Goal: Task Accomplishment & Management: Use online tool/utility

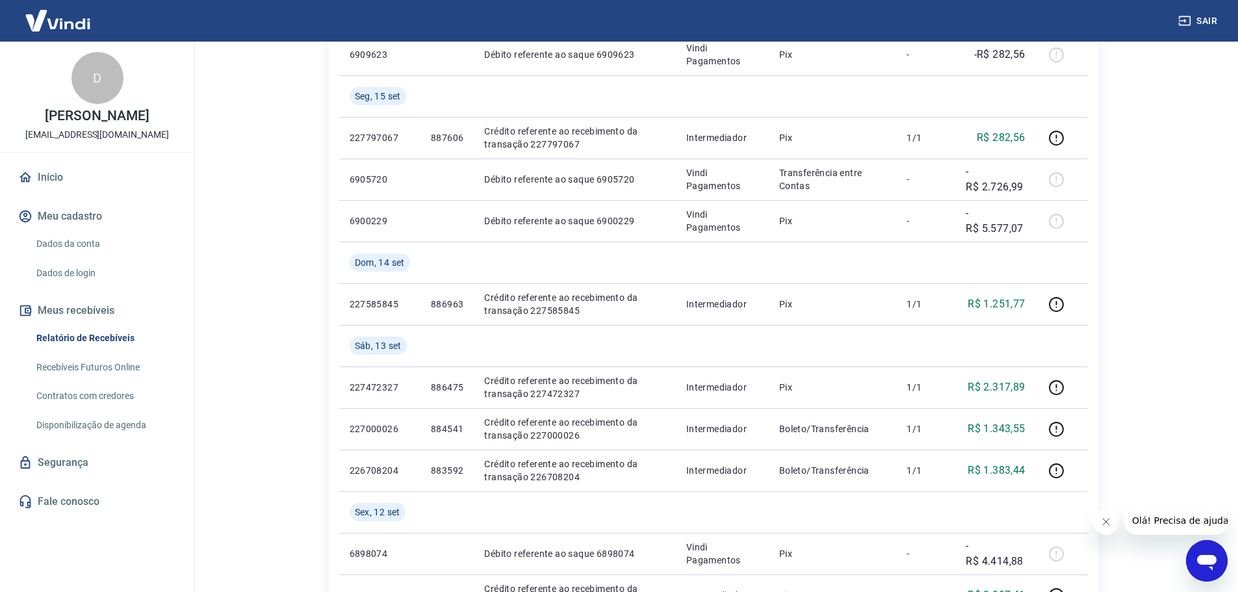
scroll to position [1010, 0]
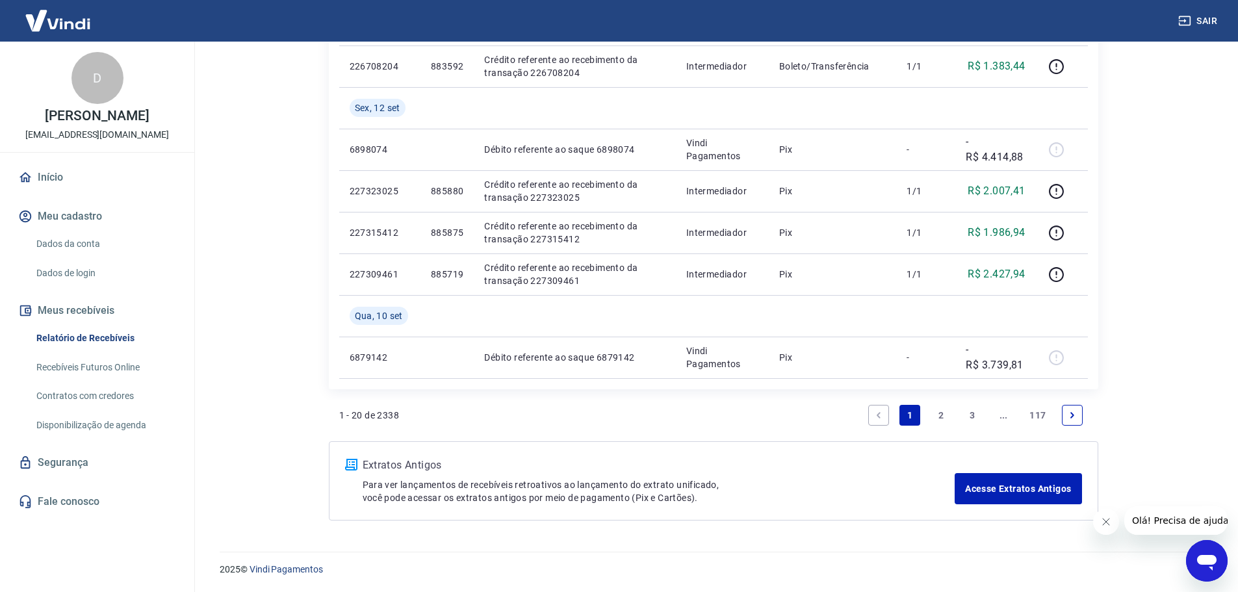
click at [937, 412] on link "2" at bounding box center [940, 415] width 21 height 21
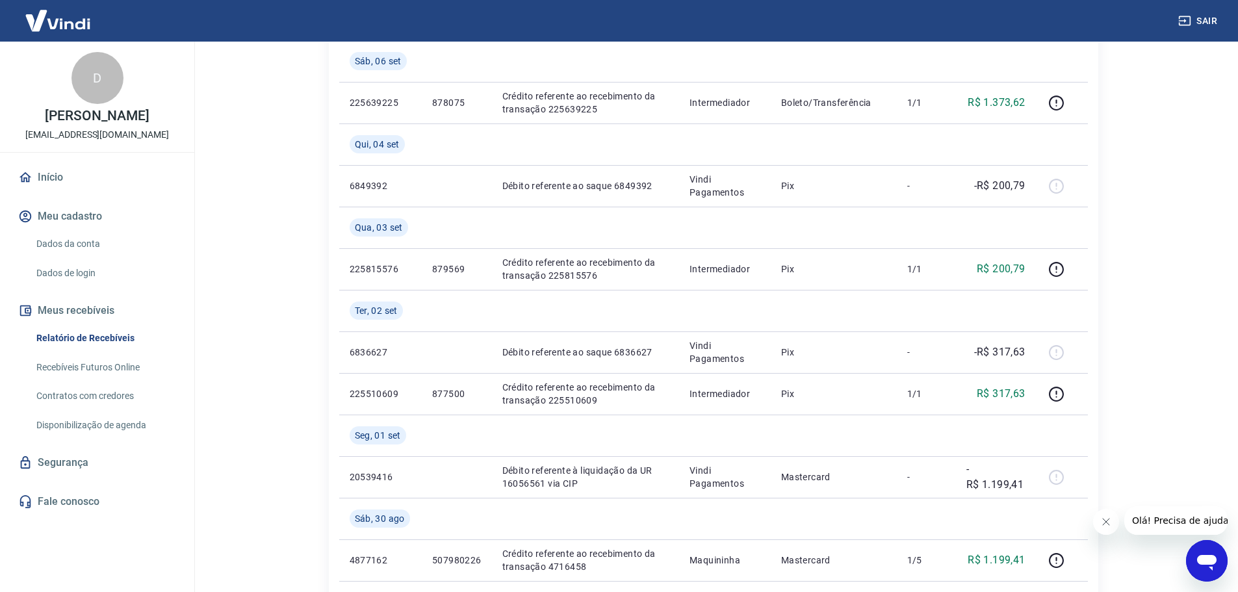
scroll to position [520, 0]
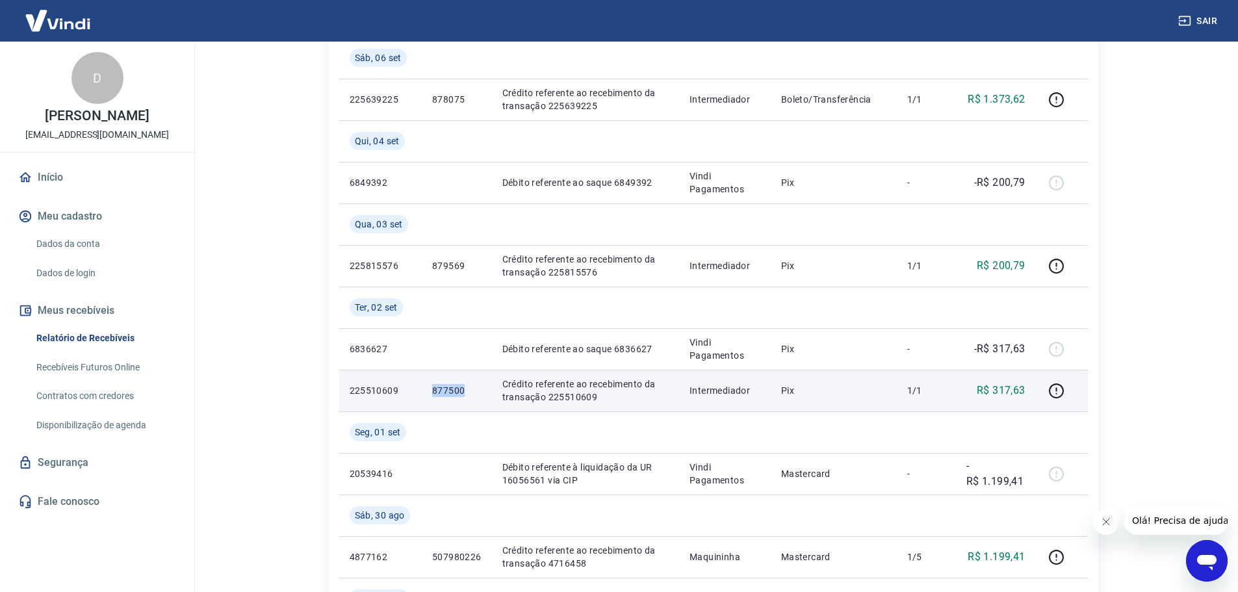
drag, startPoint x: 462, startPoint y: 392, endPoint x: 431, endPoint y: 390, distance: 31.2
click at [432, 390] on p "877500" at bounding box center [456, 390] width 49 height 13
copy p "877500"
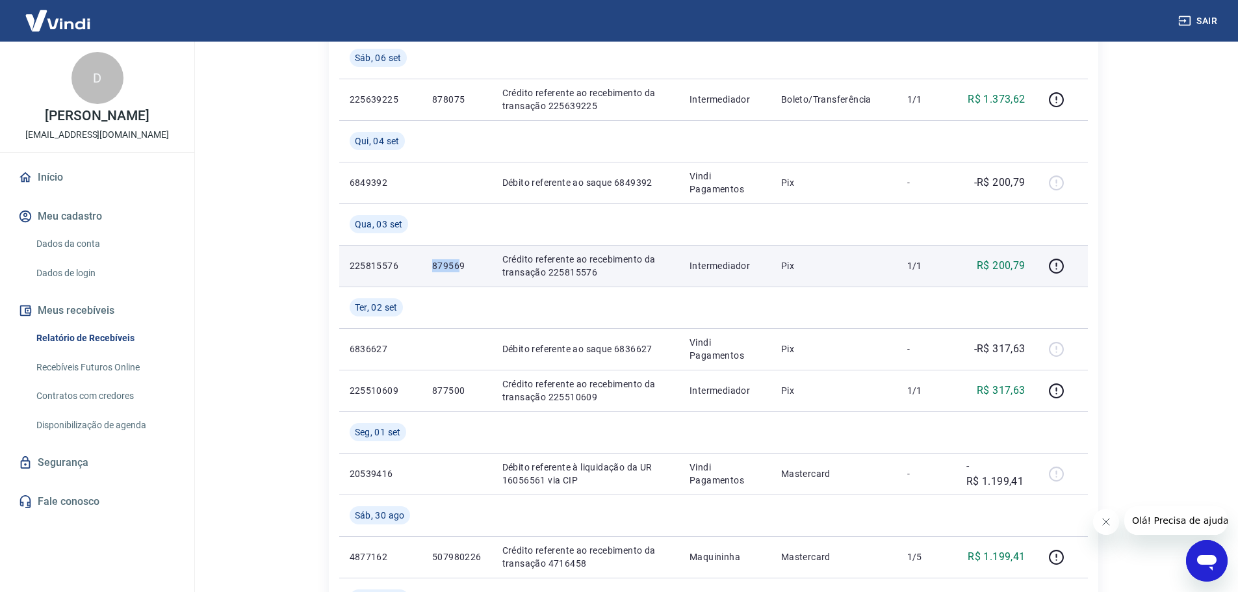
drag, startPoint x: 459, startPoint y: 266, endPoint x: 425, endPoint y: 266, distance: 33.8
click at [425, 266] on td "879569" at bounding box center [457, 266] width 70 height 42
drag, startPoint x: 468, startPoint y: 273, endPoint x: 426, endPoint y: 270, distance: 42.3
click at [426, 270] on td "879569" at bounding box center [457, 266] width 70 height 42
copy p "879569"
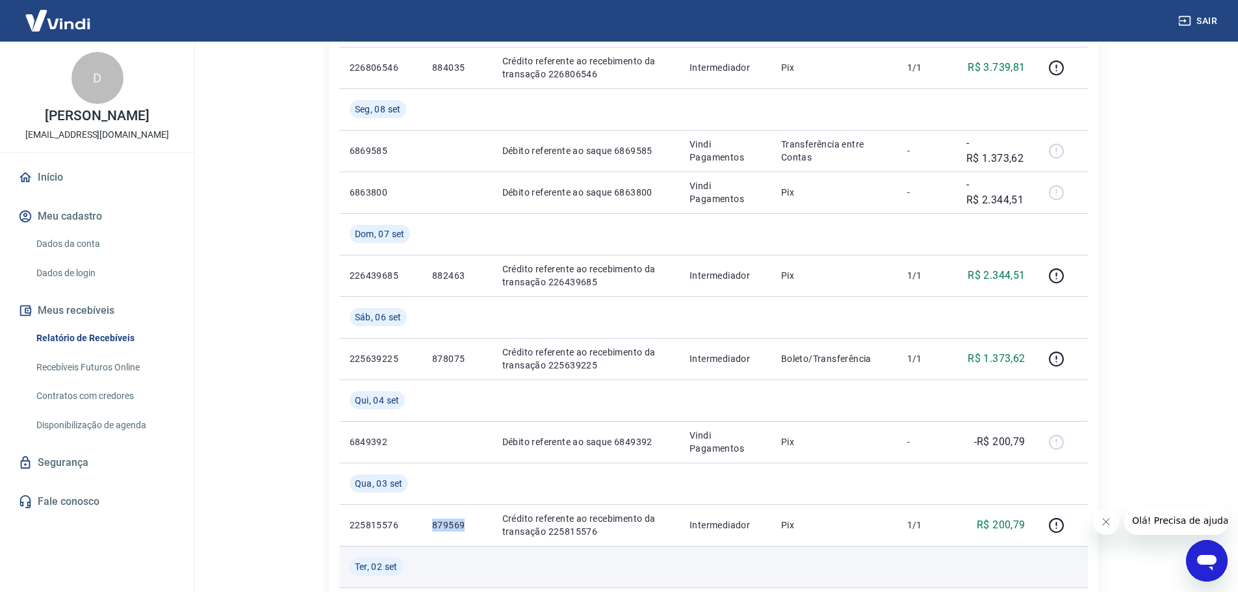
scroll to position [260, 0]
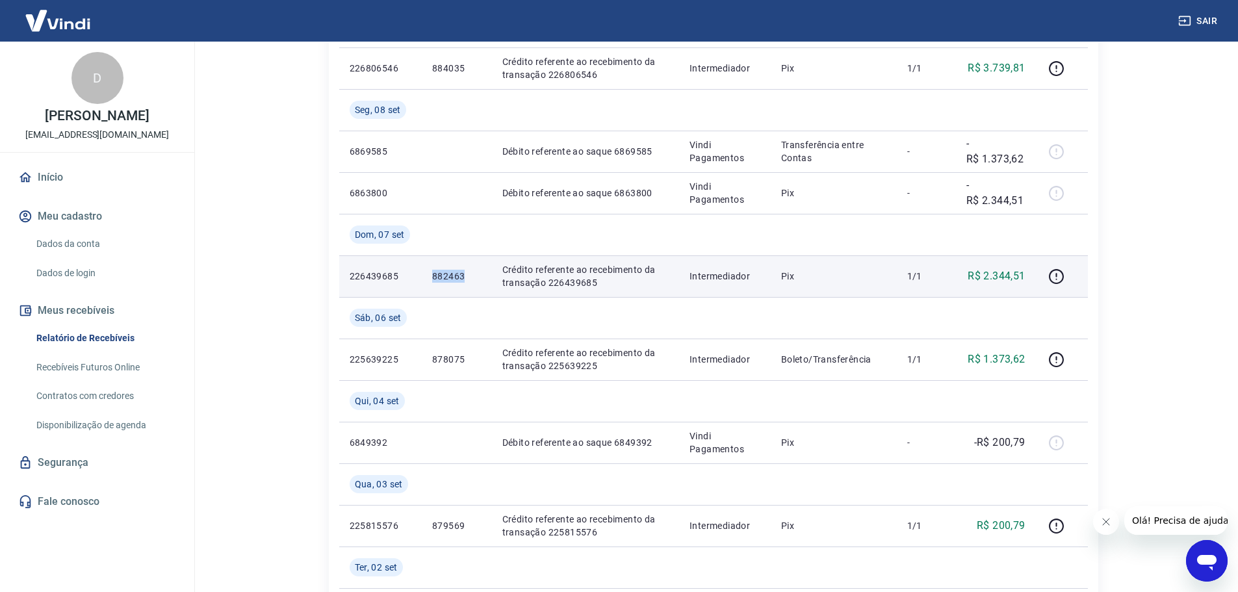
drag, startPoint x: 468, startPoint y: 279, endPoint x: 424, endPoint y: 278, distance: 44.8
click at [424, 278] on td "882463" at bounding box center [457, 276] width 70 height 42
copy p "882463"
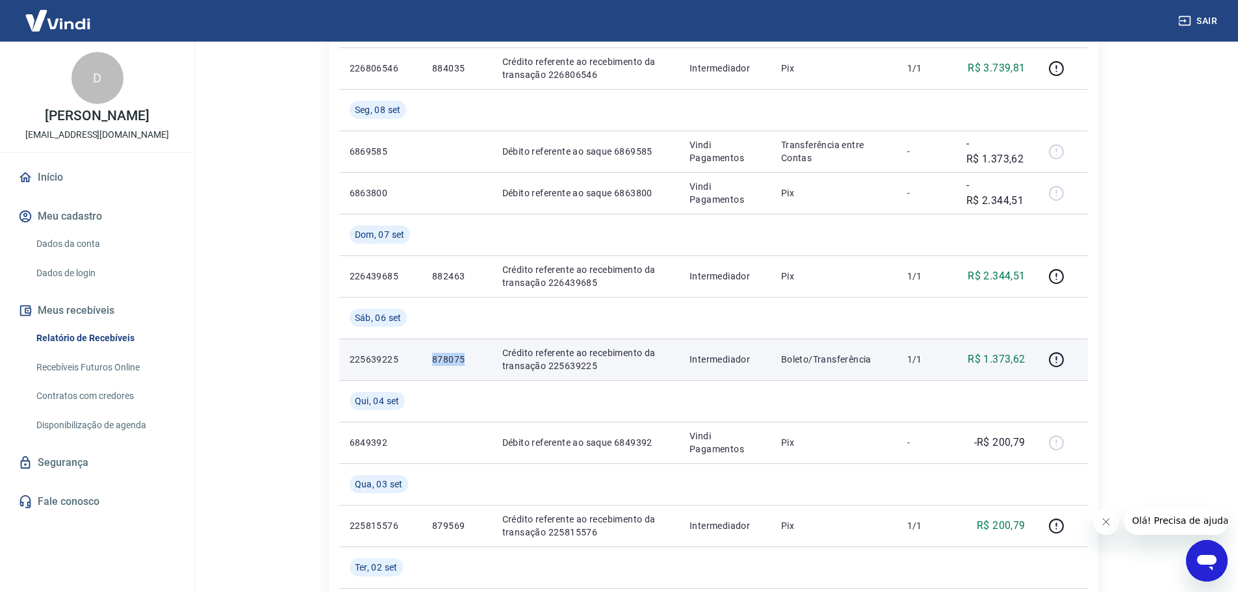
drag, startPoint x: 472, startPoint y: 360, endPoint x: 430, endPoint y: 359, distance: 41.6
click at [430, 359] on td "878075" at bounding box center [457, 359] width 70 height 42
copy p "878075"
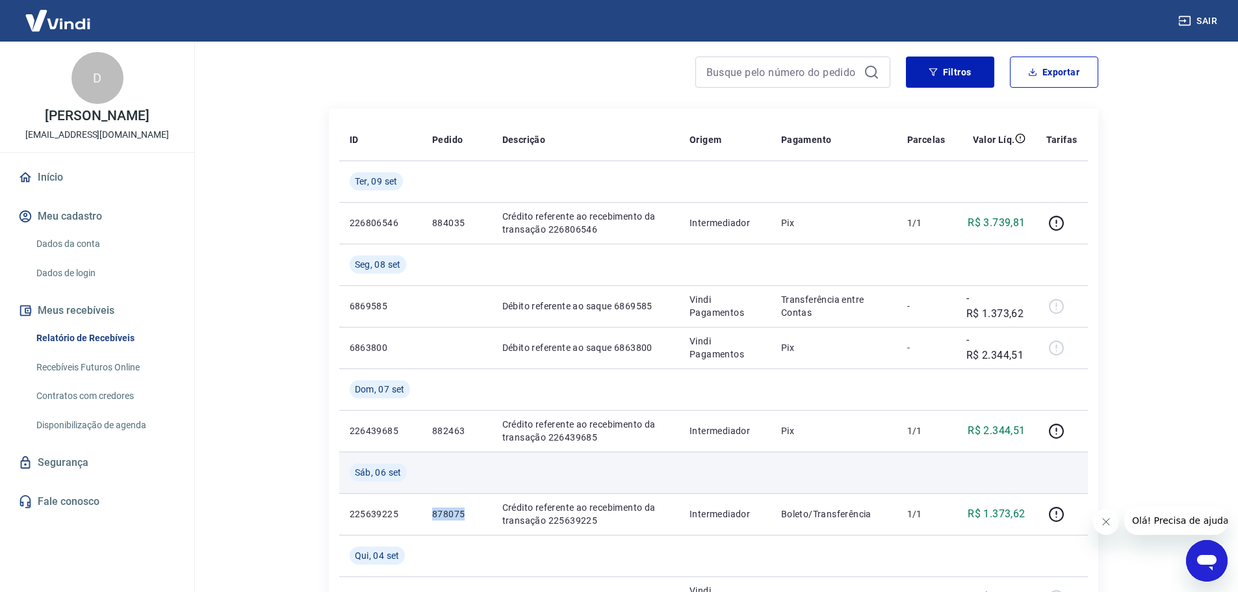
scroll to position [86, 0]
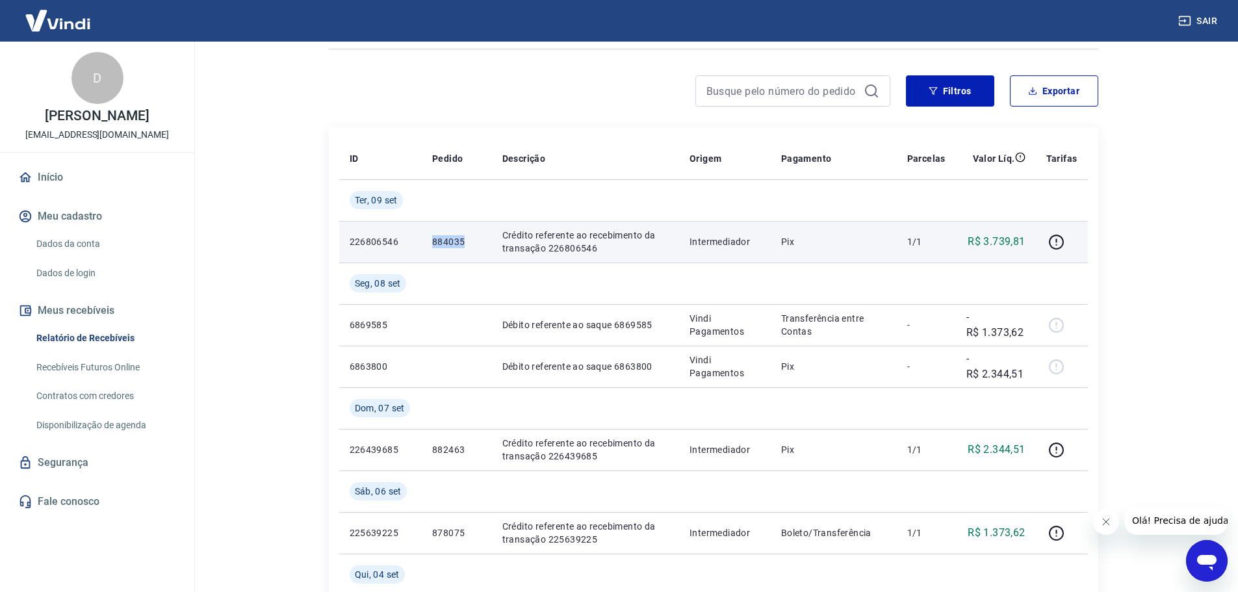
drag, startPoint x: 467, startPoint y: 243, endPoint x: 428, endPoint y: 244, distance: 39.0
click at [428, 244] on td "884035" at bounding box center [457, 242] width 70 height 42
copy p "884035"
